Goal: Find specific page/section: Find specific page/section

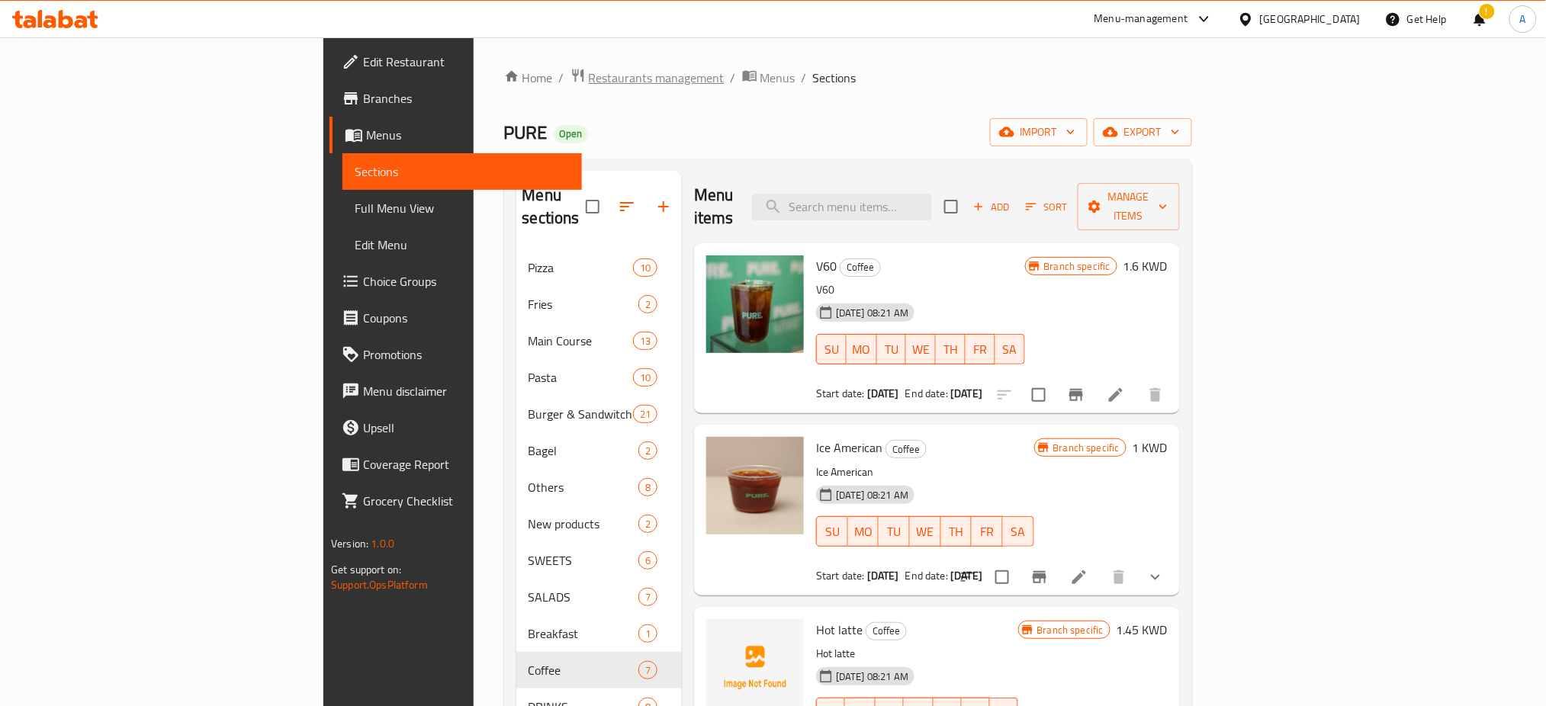
click at [589, 72] on span "Restaurants management" at bounding box center [657, 78] width 136 height 18
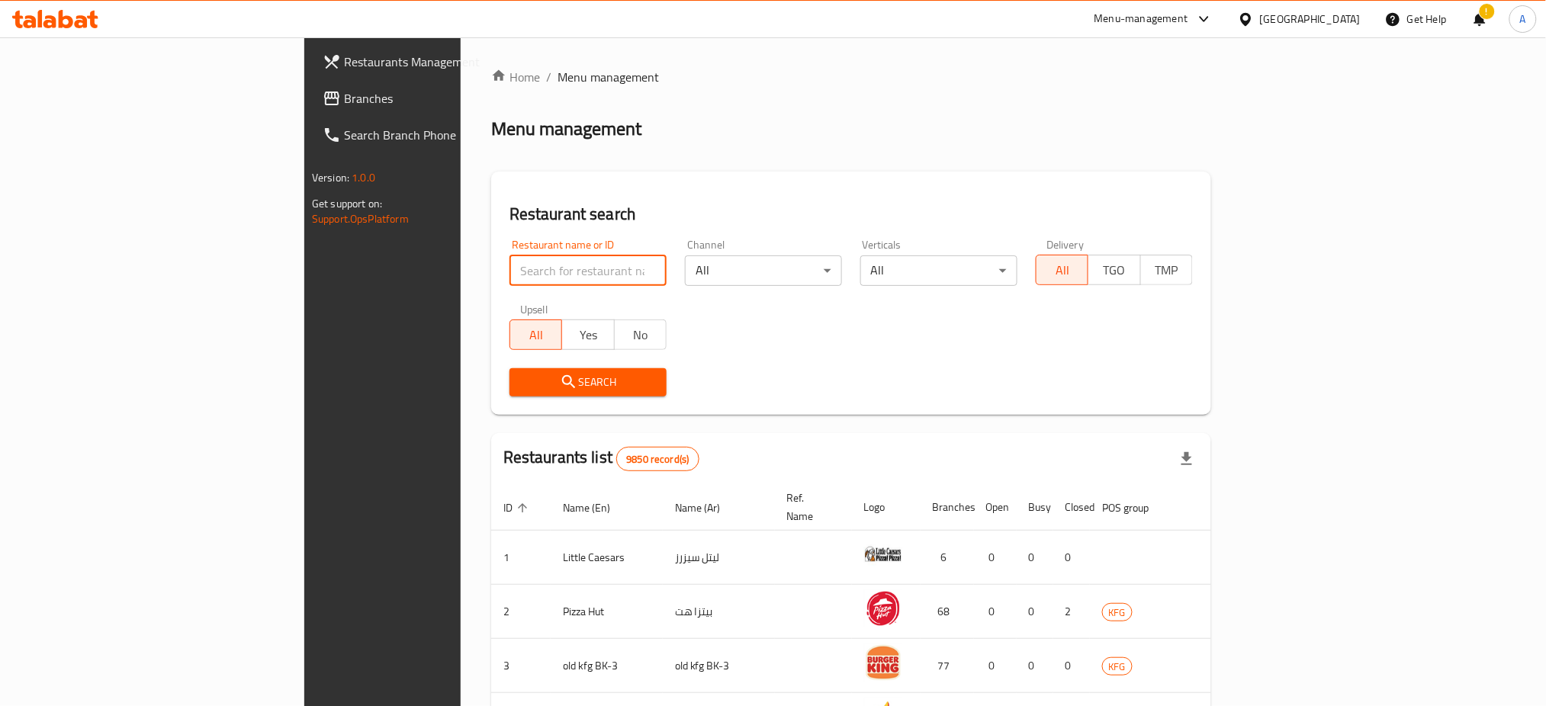
click at [510, 267] on input "search" at bounding box center [588, 271] width 157 height 31
click at [522, 379] on span "Search" at bounding box center [588, 382] width 133 height 19
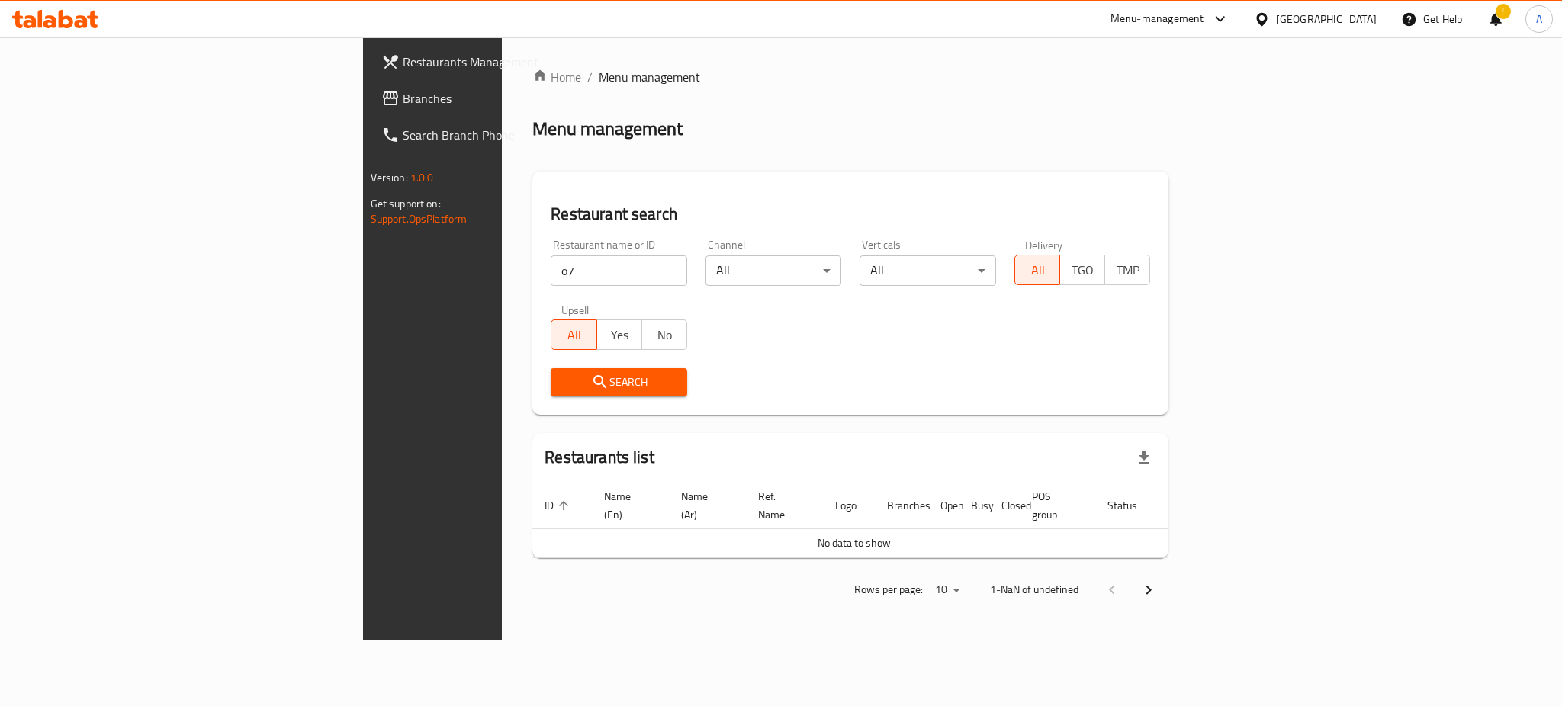
click at [551, 269] on input "o7" at bounding box center [619, 271] width 137 height 31
type input "o7"
click at [563, 383] on span "Search" at bounding box center [619, 382] width 112 height 19
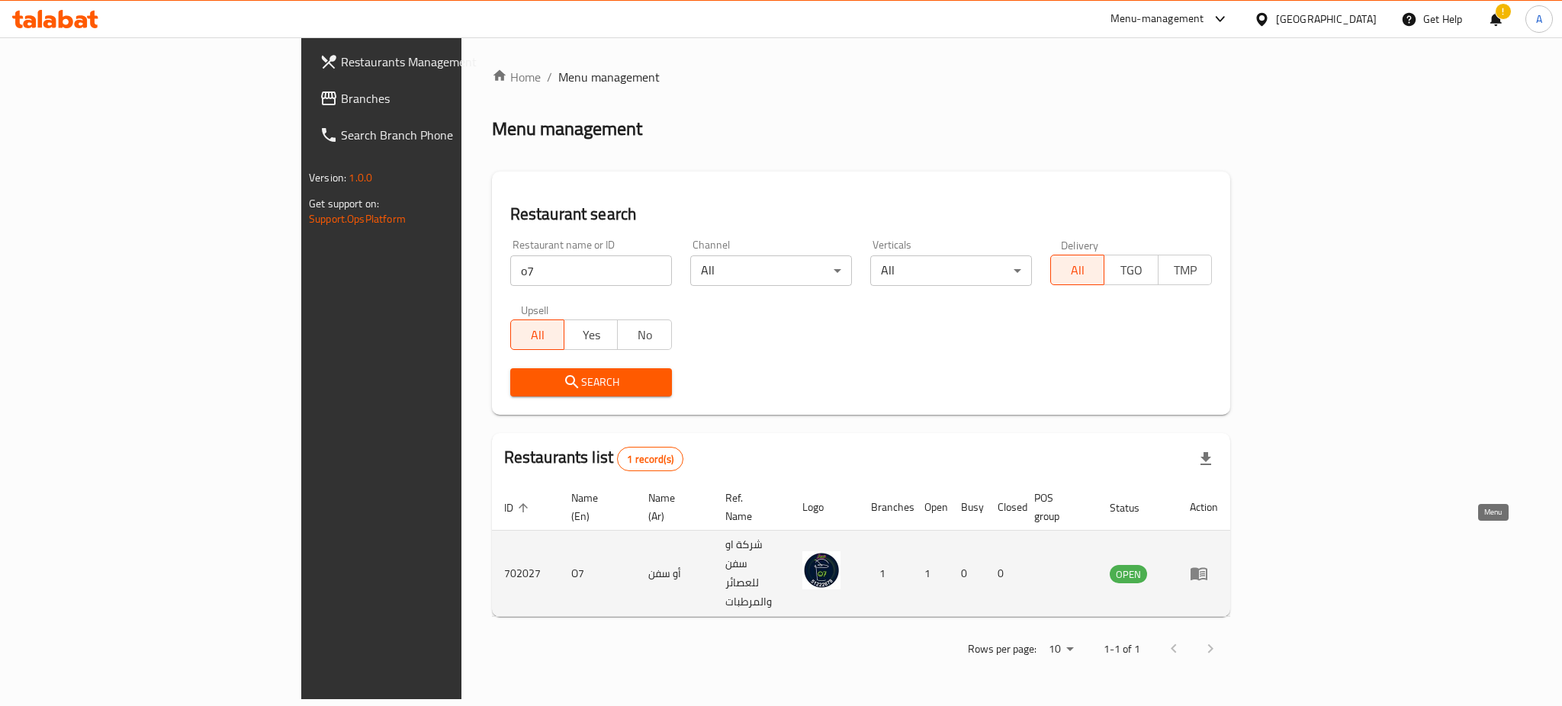
click at [1218, 565] on link "enhanced table" at bounding box center [1204, 574] width 28 height 18
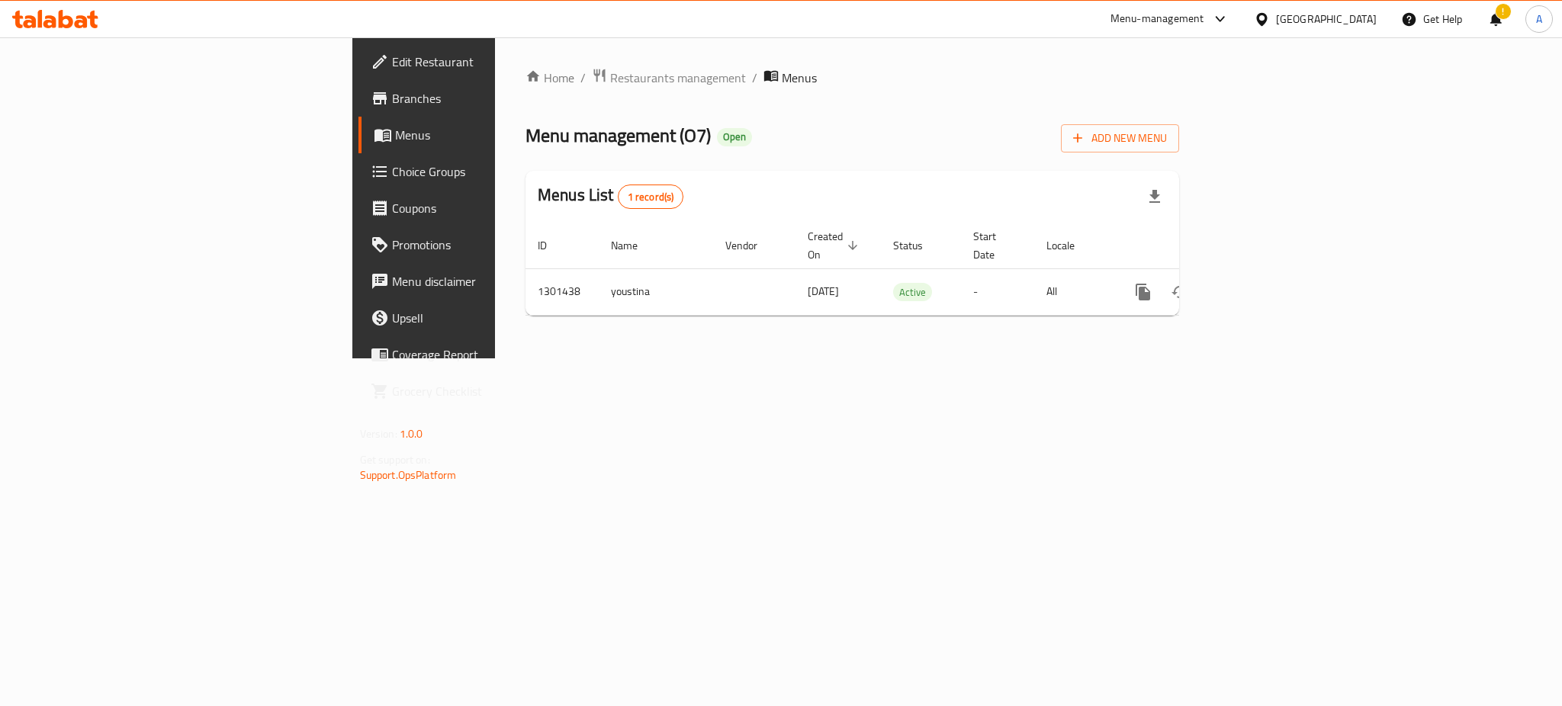
click at [392, 103] on span "Branches" at bounding box center [496, 98] width 209 height 18
